Goal: Use online tool/utility: Use online tool/utility

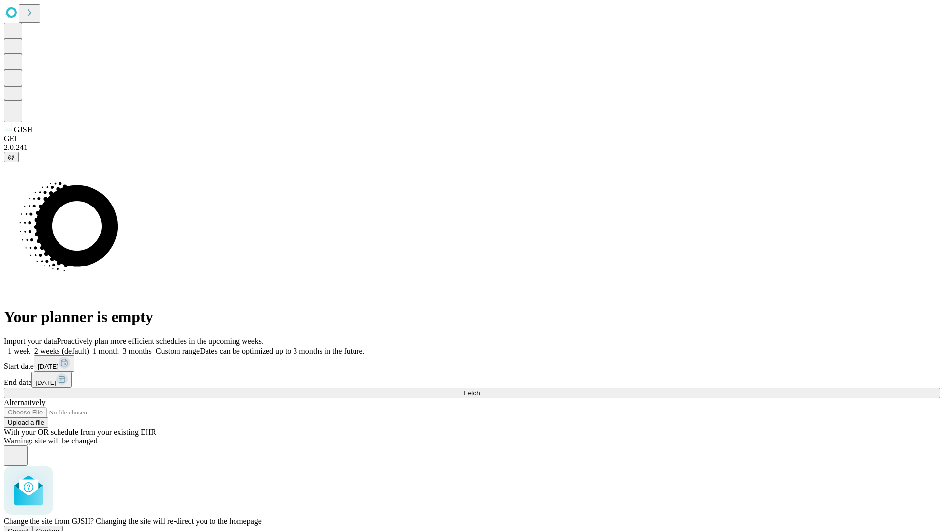
click at [60, 527] on span "Confirm" at bounding box center [47, 530] width 23 height 7
click at [119, 347] on label "1 month" at bounding box center [104, 351] width 30 height 8
click at [480, 390] on span "Fetch" at bounding box center [472, 393] width 16 height 7
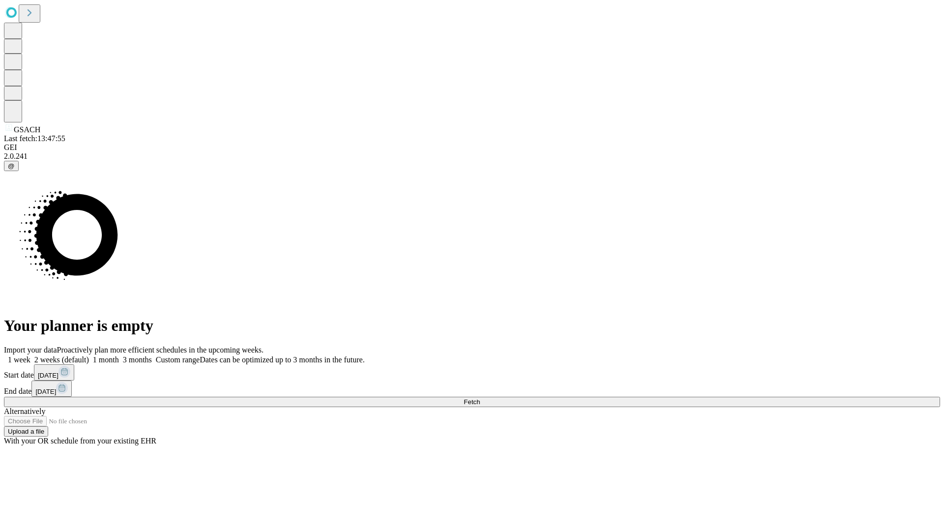
click at [119, 356] on label "1 month" at bounding box center [104, 360] width 30 height 8
click at [480, 398] on span "Fetch" at bounding box center [472, 401] width 16 height 7
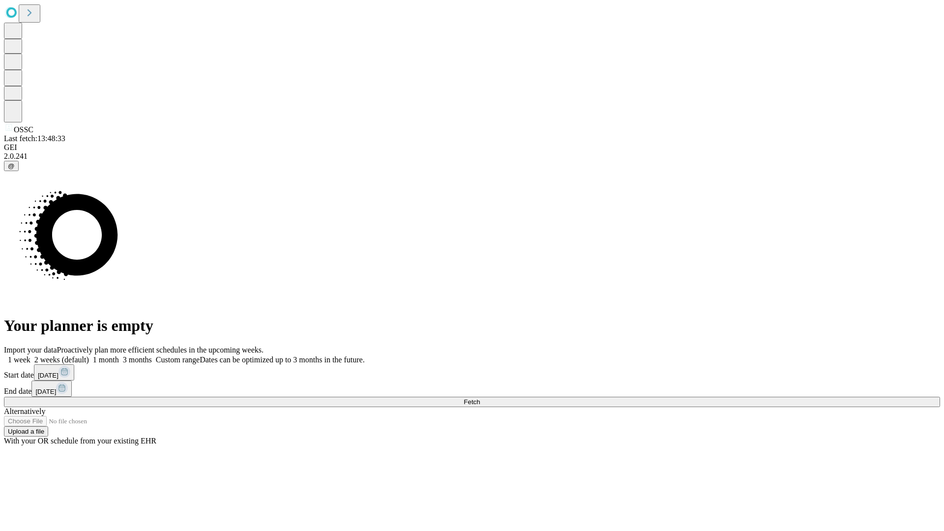
click at [119, 356] on label "1 month" at bounding box center [104, 360] width 30 height 8
click at [480, 398] on span "Fetch" at bounding box center [472, 401] width 16 height 7
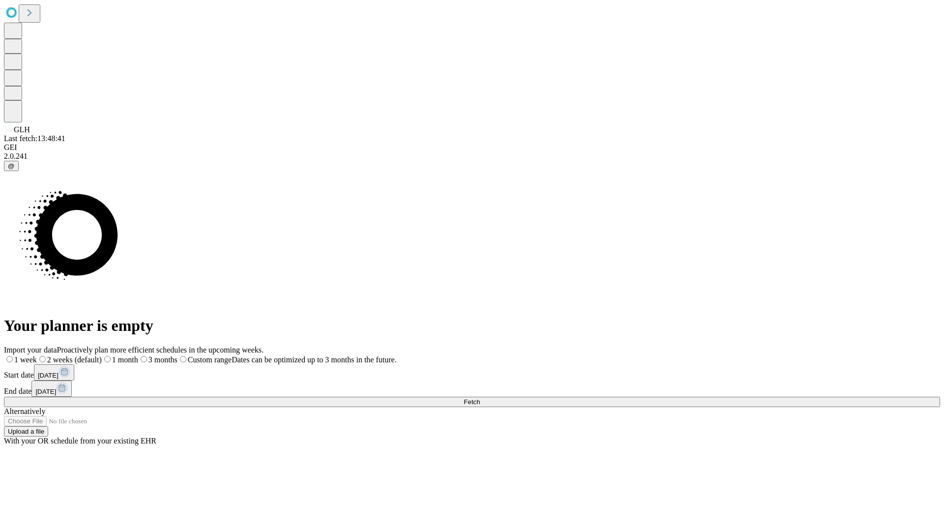
click at [138, 356] on label "1 month" at bounding box center [120, 360] width 36 height 8
click at [480, 398] on span "Fetch" at bounding box center [472, 401] width 16 height 7
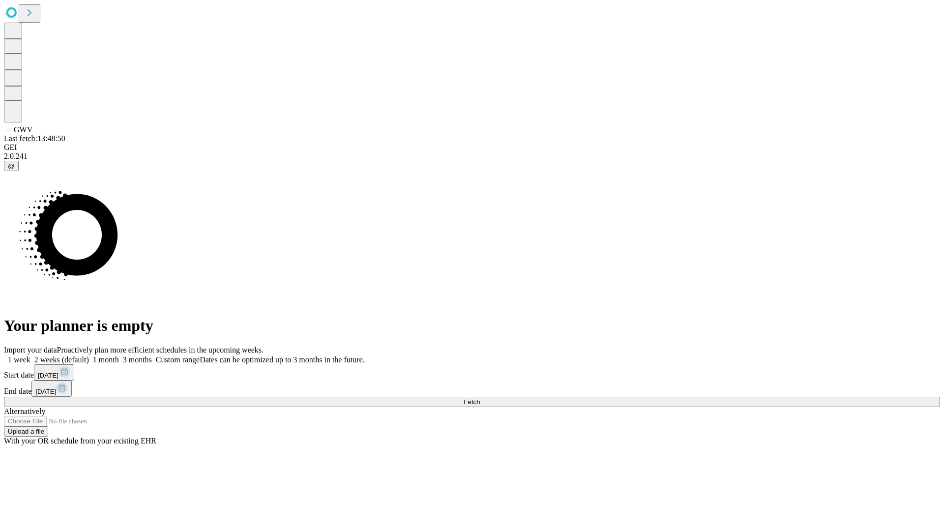
click at [119, 356] on label "1 month" at bounding box center [104, 360] width 30 height 8
click at [480, 398] on span "Fetch" at bounding box center [472, 401] width 16 height 7
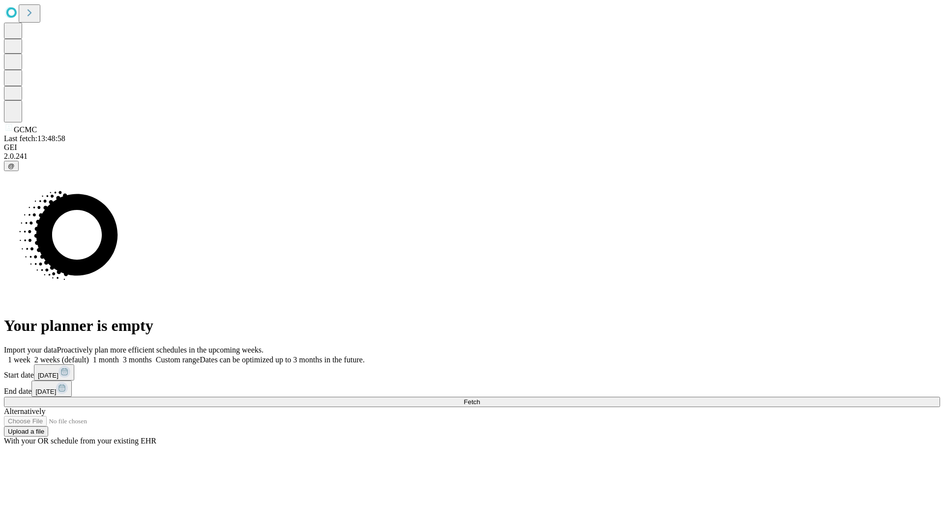
click at [480, 398] on span "Fetch" at bounding box center [472, 401] width 16 height 7
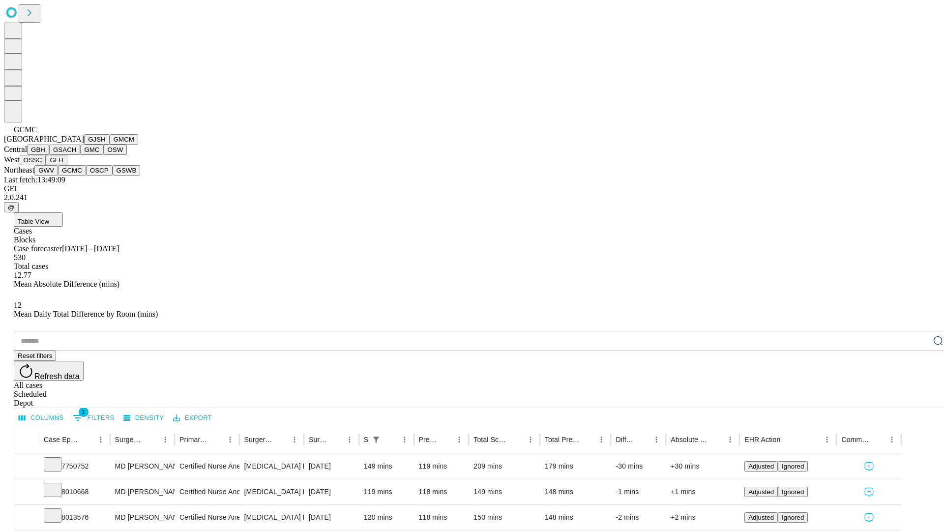
click at [86, 176] on button "OSCP" at bounding box center [99, 170] width 27 height 10
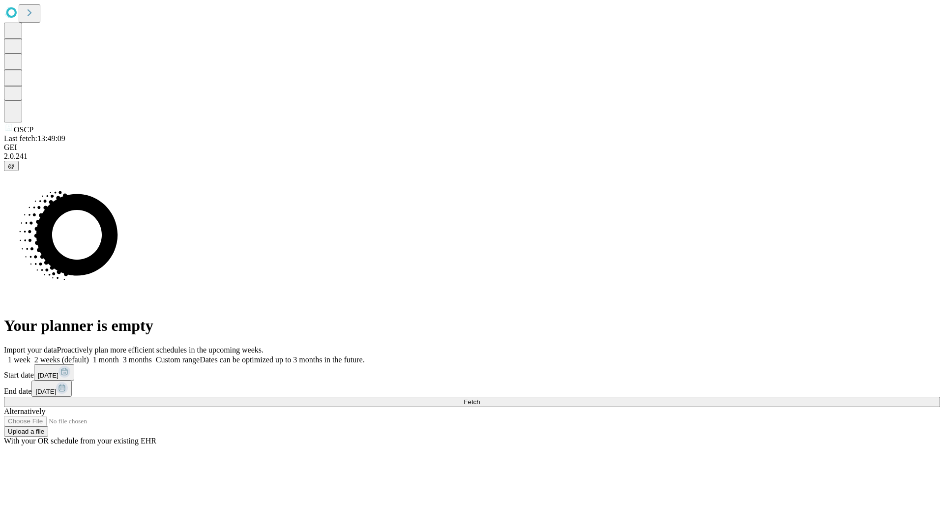
click at [119, 356] on label "1 month" at bounding box center [104, 360] width 30 height 8
click at [480, 398] on span "Fetch" at bounding box center [472, 401] width 16 height 7
